Goal: Transaction & Acquisition: Download file/media

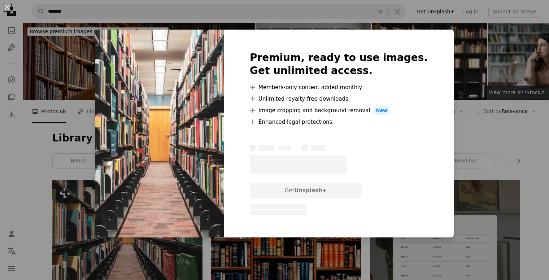
scroll to position [72, 0]
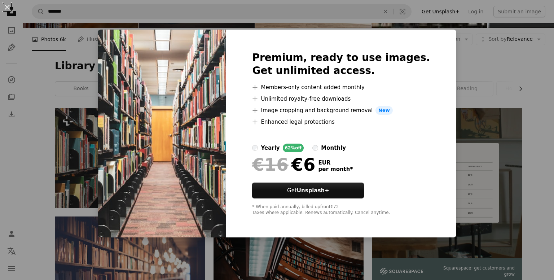
click at [502, 92] on div "An X shape Premium, ready to use images. Get unlimited access. A plus sign Memb…" at bounding box center [277, 140] width 554 height 280
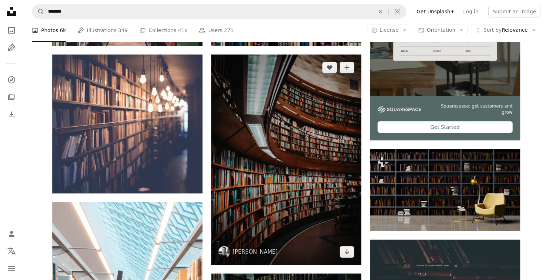
scroll to position [253, 0]
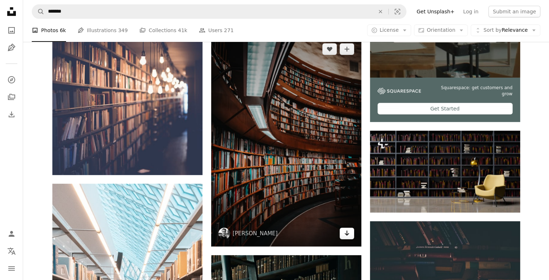
click at [349, 234] on icon "Arrow pointing down" at bounding box center [347, 233] width 6 height 9
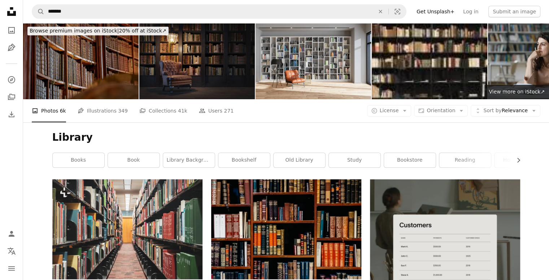
scroll to position [0, 0]
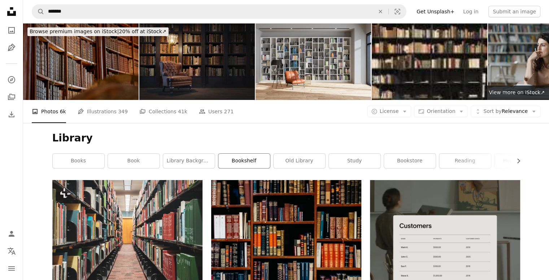
click at [244, 163] on link "bookshelf" at bounding box center [244, 161] width 52 height 14
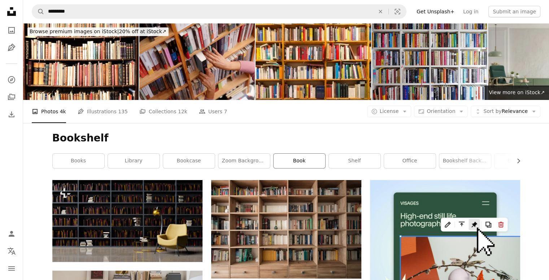
click at [315, 162] on link "book" at bounding box center [300, 161] width 52 height 14
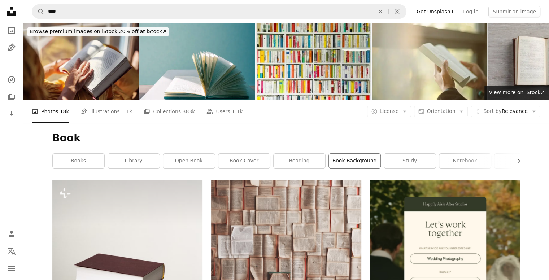
click at [339, 162] on link "book background" at bounding box center [355, 161] width 52 height 14
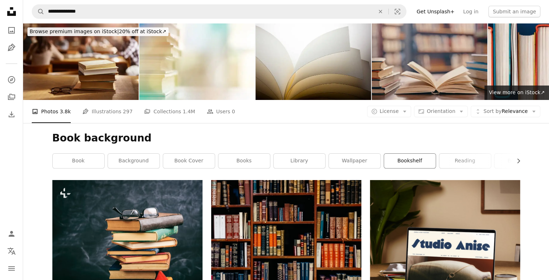
click at [406, 161] on link "bookshelf" at bounding box center [410, 161] width 52 height 14
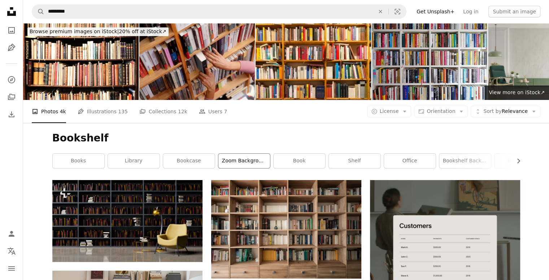
click at [243, 163] on link "zoom background" at bounding box center [244, 161] width 52 height 14
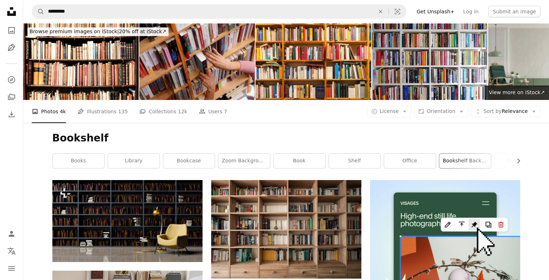
click at [470, 161] on link "bookshelf background" at bounding box center [465, 161] width 52 height 14
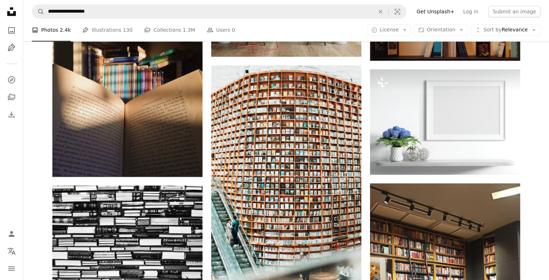
scroll to position [650, 0]
